Goal: Task Accomplishment & Management: Complete application form

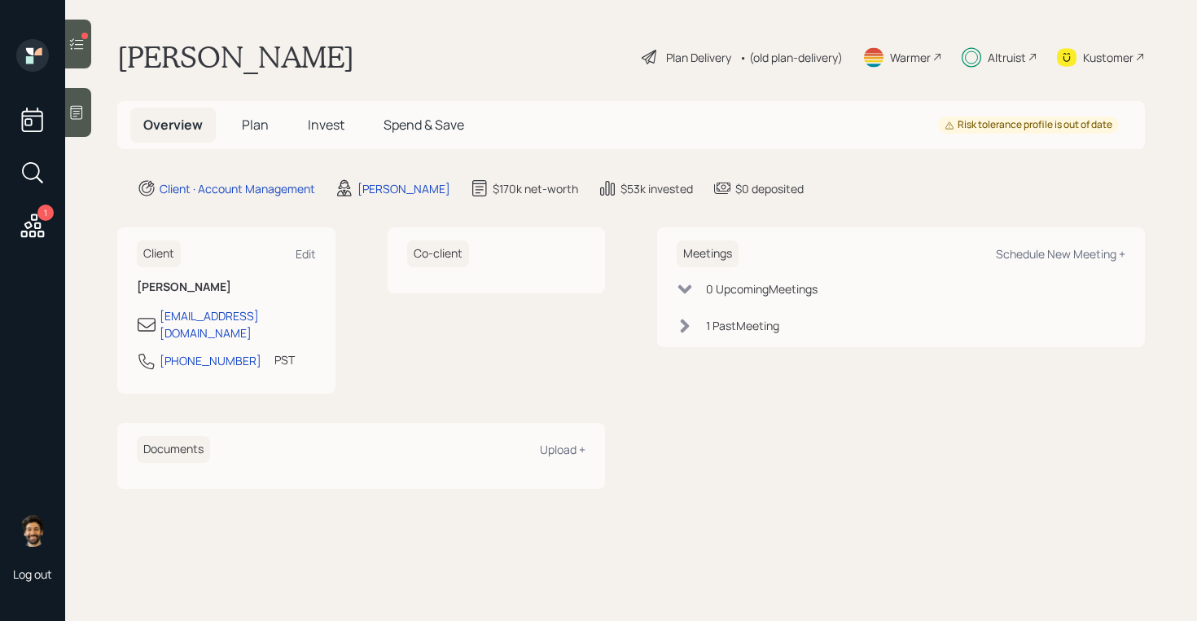
click at [318, 119] on span "Invest" at bounding box center [326, 125] width 37 height 18
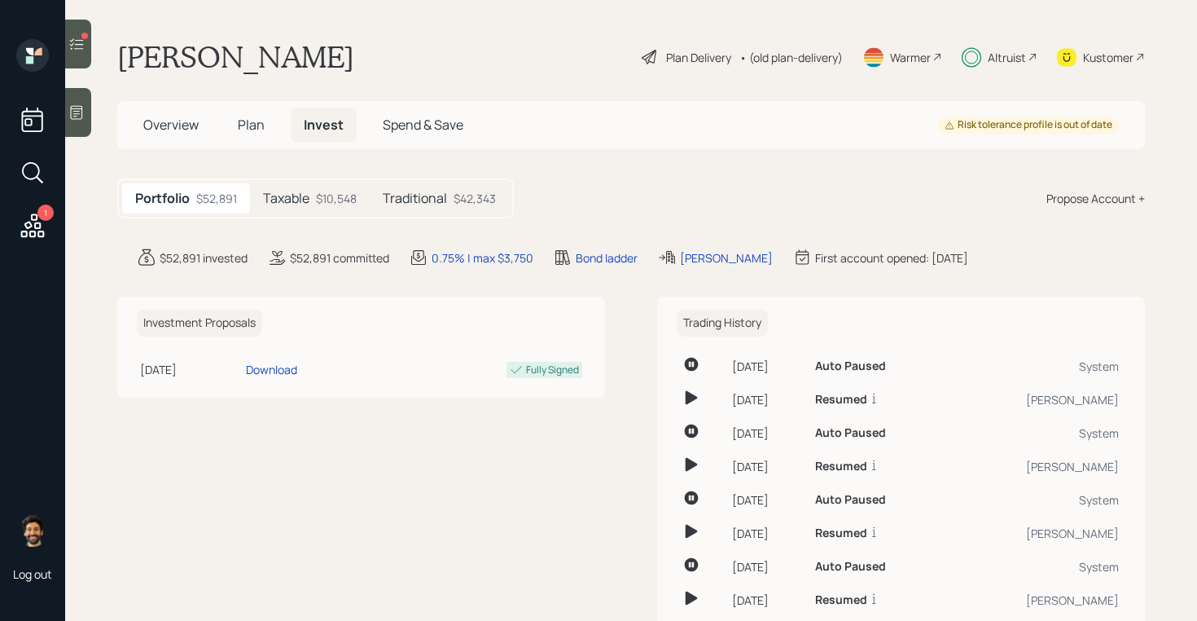
click at [318, 204] on div "$10,548" at bounding box center [336, 198] width 41 height 17
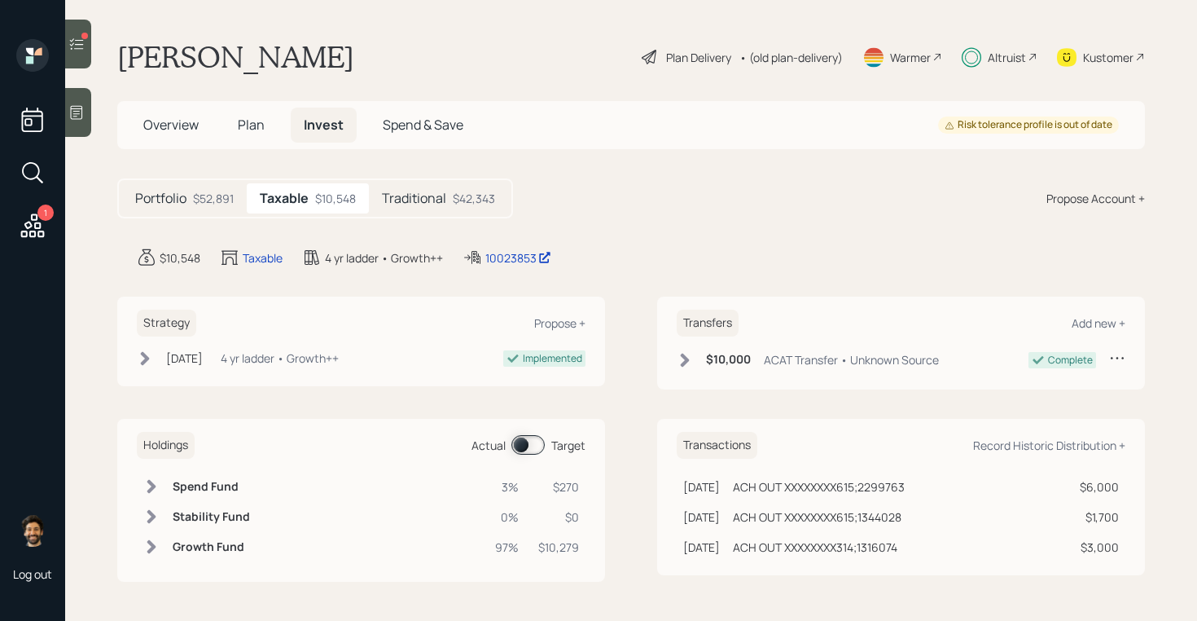
click at [542, 437] on label at bounding box center [528, 445] width 33 height 20
click at [520, 443] on span at bounding box center [527, 445] width 33 height 20
click at [244, 134] on h5 "Plan" at bounding box center [251, 124] width 53 height 35
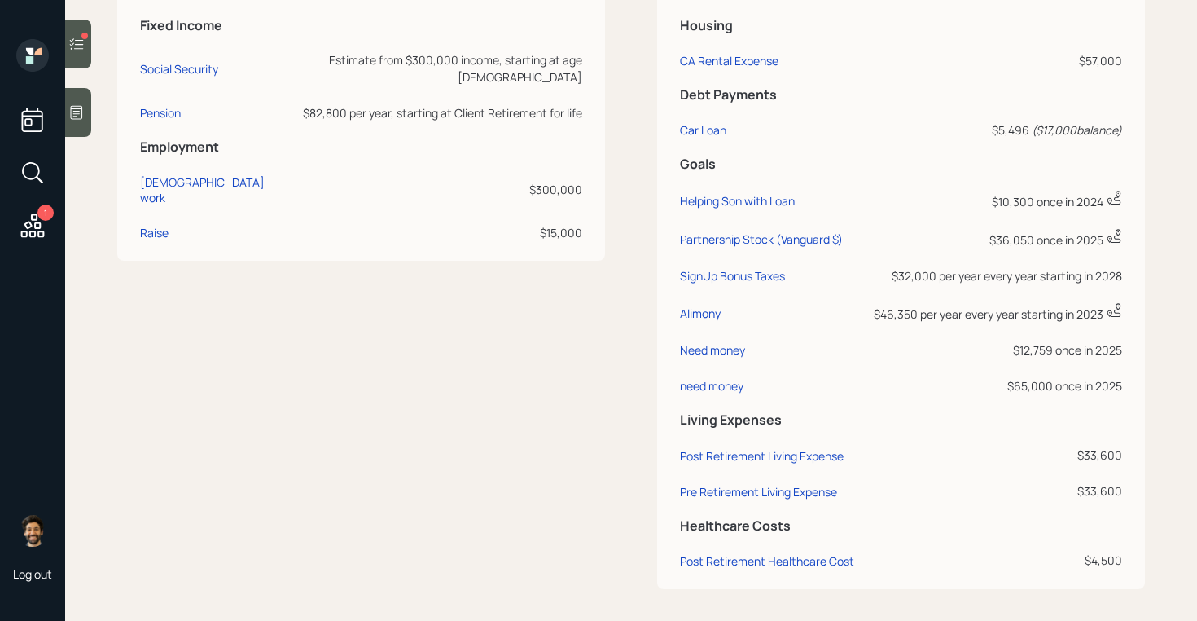
scroll to position [876, 0]
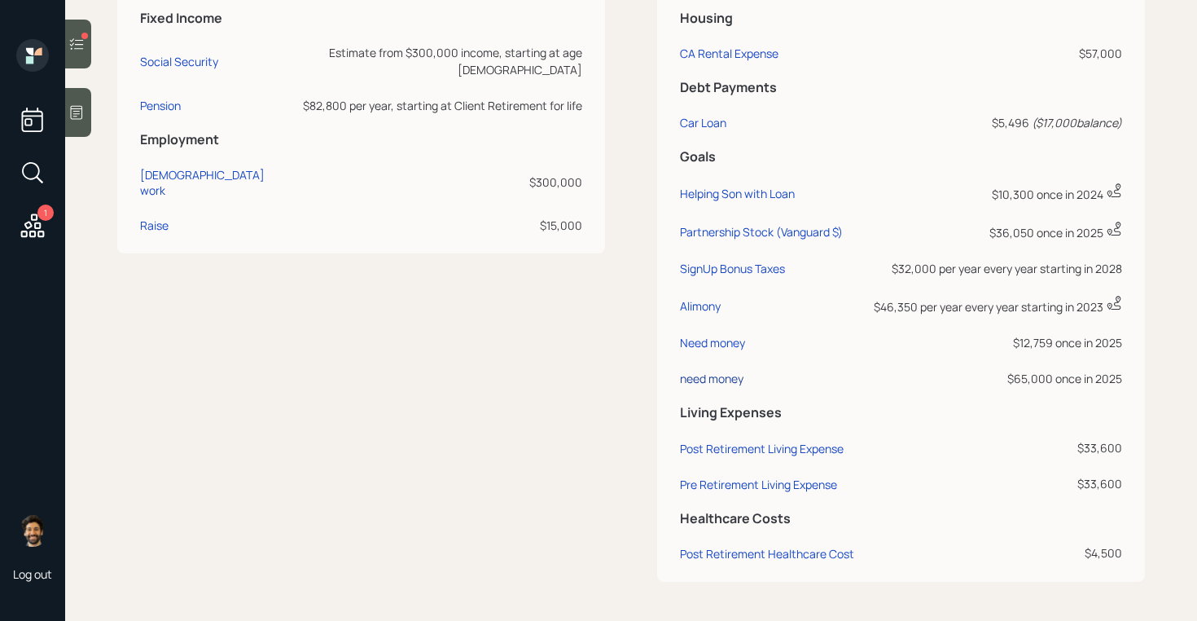
click at [714, 380] on div "need money" at bounding box center [712, 378] width 64 height 15
select select "0"
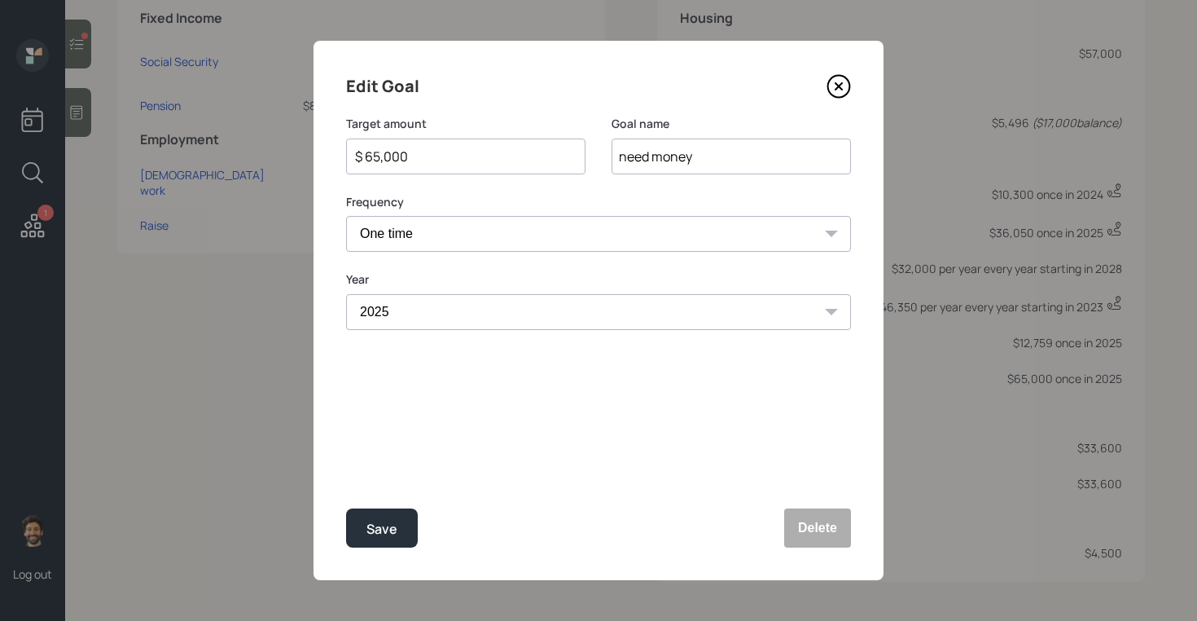
click at [456, 164] on input "$ 65,000" at bounding box center [459, 157] width 212 height 20
click at [375, 536] on div "Save" at bounding box center [381, 529] width 31 height 22
type input "$ 65,000"
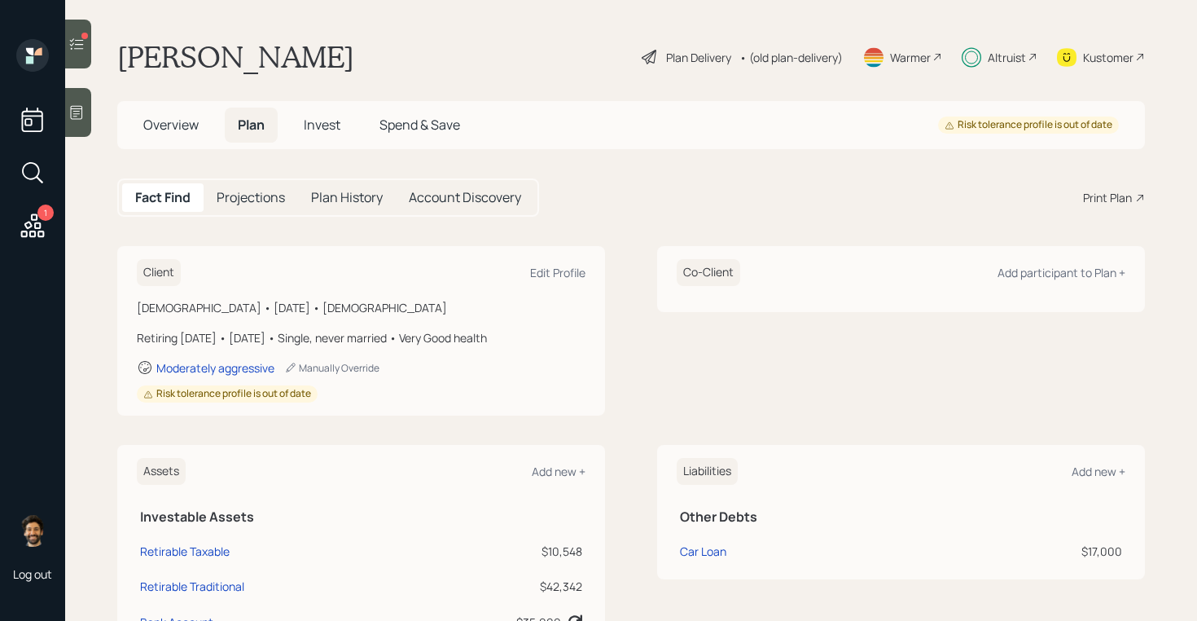
click at [327, 125] on span "Invest" at bounding box center [322, 125] width 37 height 18
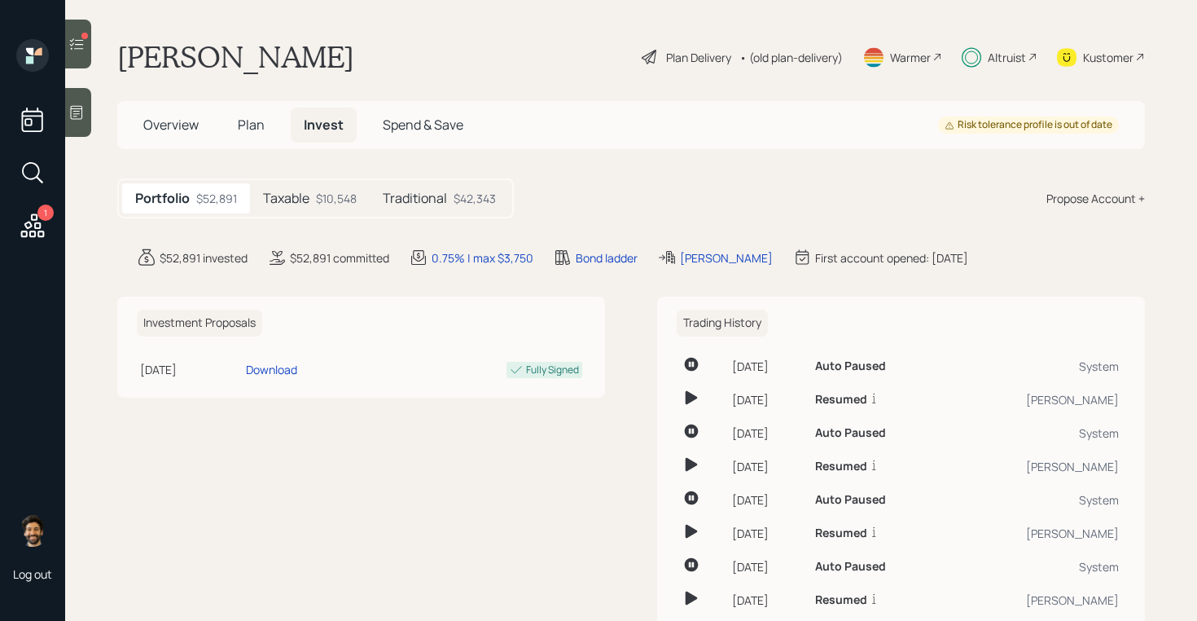
click at [315, 203] on div "Taxable $10,548" at bounding box center [310, 198] width 120 height 30
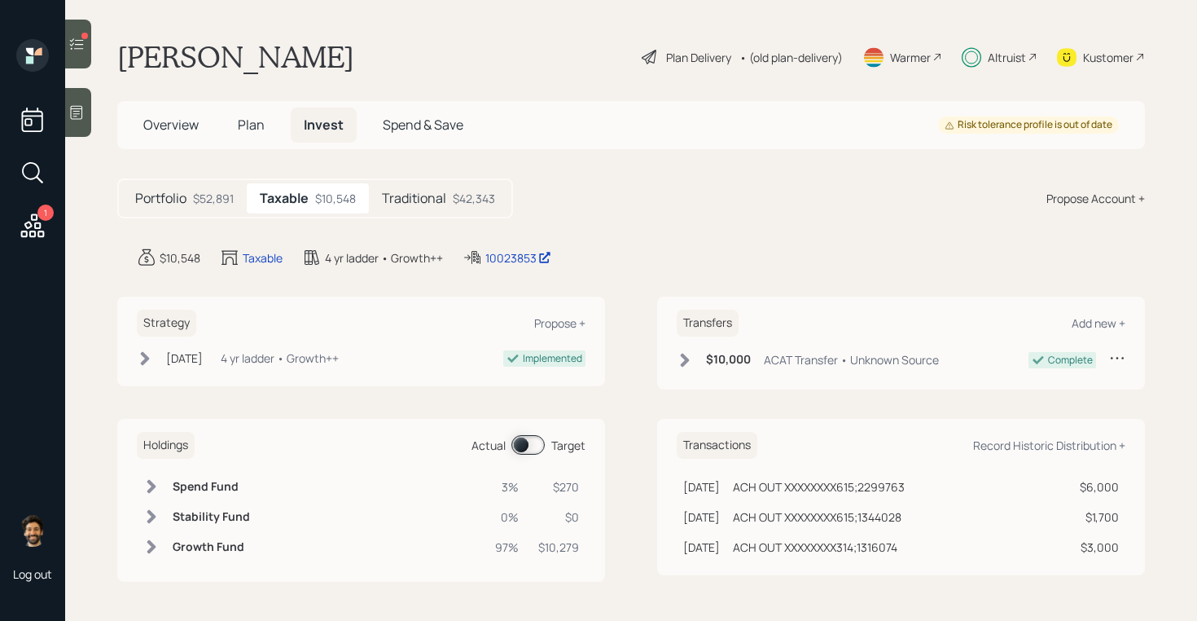
click at [535, 436] on span at bounding box center [527, 445] width 33 height 20
click at [243, 129] on span "Plan" at bounding box center [251, 125] width 27 height 18
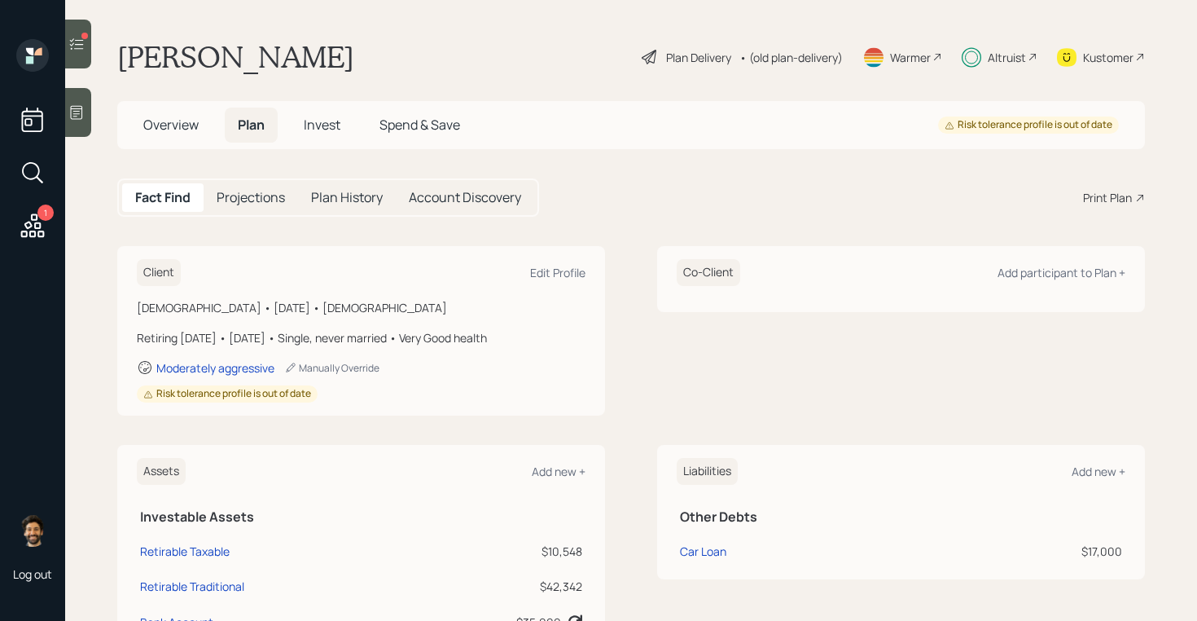
click at [40, 214] on div "1" at bounding box center [45, 212] width 16 height 16
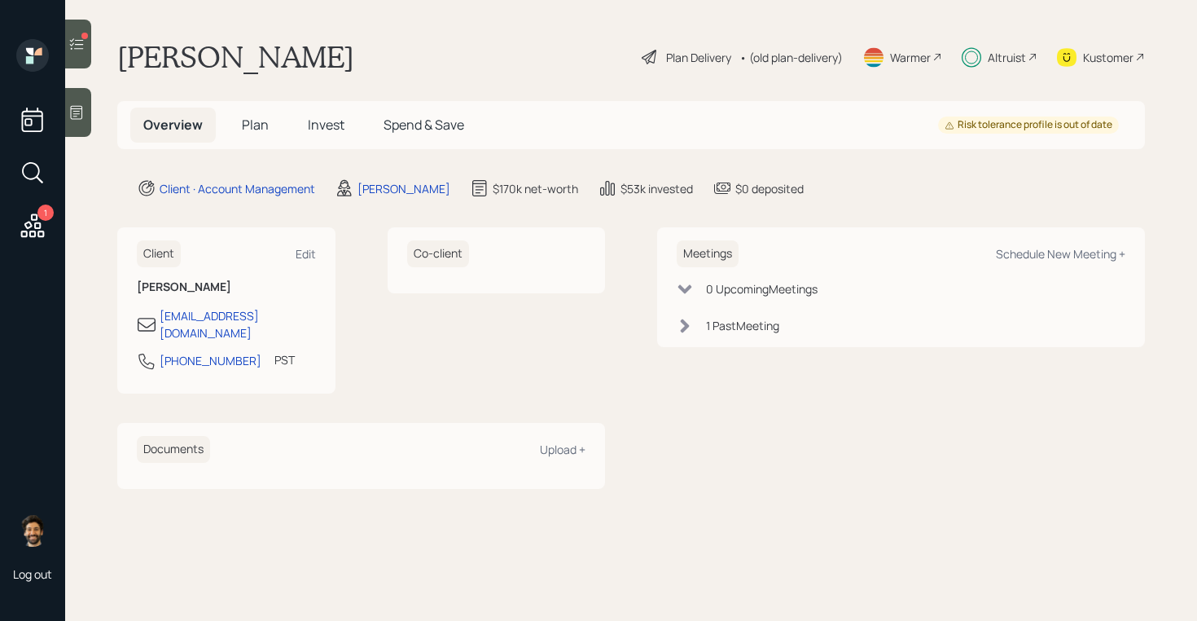
click at [258, 125] on span "Plan" at bounding box center [255, 125] width 27 height 18
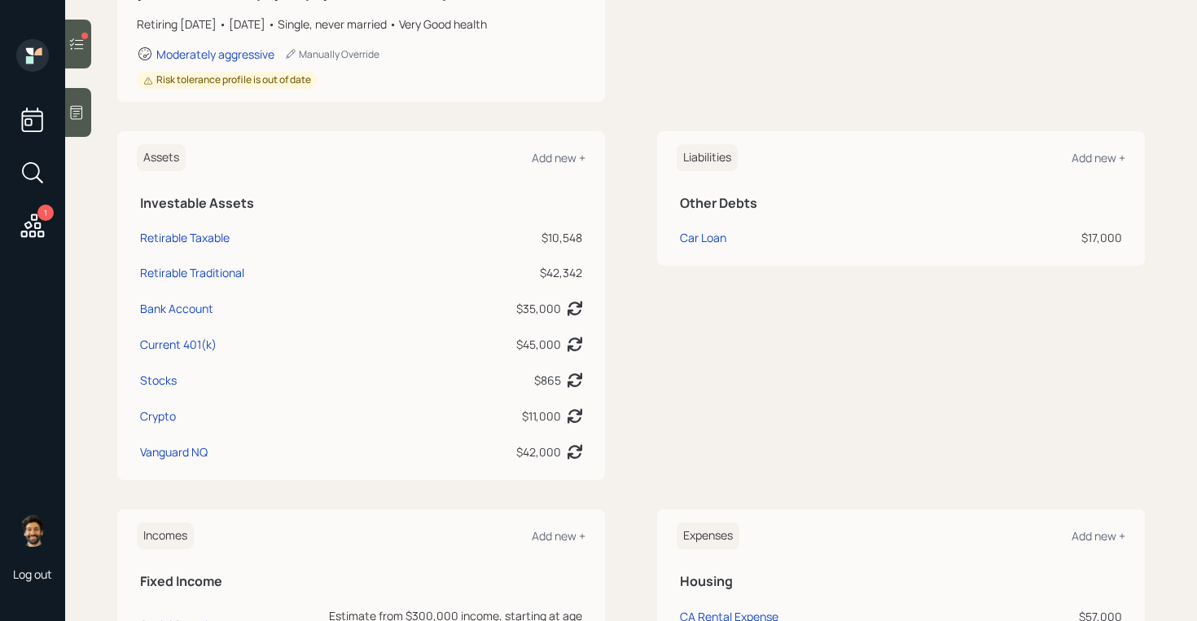
scroll to position [325, 0]
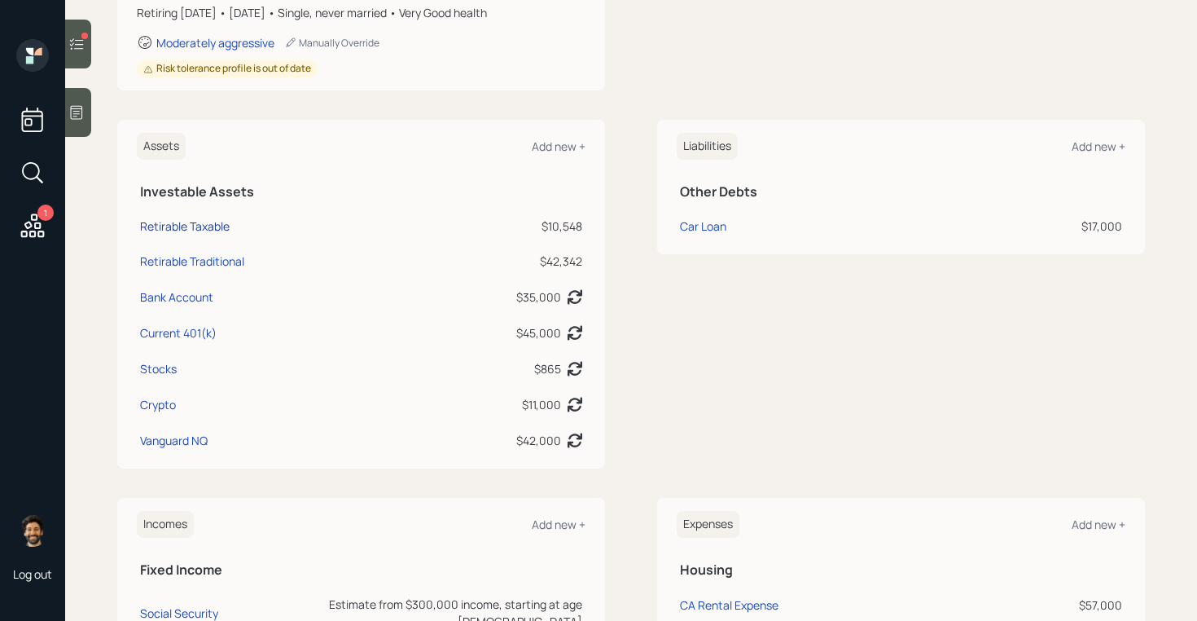
click at [183, 223] on div "Retirable Taxable" at bounding box center [185, 225] width 90 height 17
select select "taxable"
select select "balanced"
